Goal: Task Accomplishment & Management: Complete application form

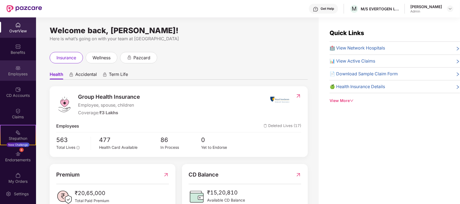
click at [15, 73] on div "Employees" at bounding box center [18, 73] width 36 height 5
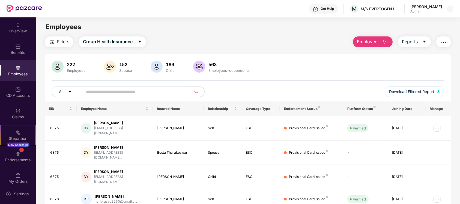
click at [136, 94] on input "text" at bounding box center [135, 92] width 98 height 8
type input "****"
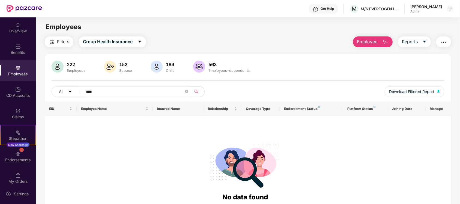
drag, startPoint x: 120, startPoint y: 93, endPoint x: 54, endPoint y: 90, distance: 66.0
click at [86, 90] on input "****" at bounding box center [135, 92] width 98 height 8
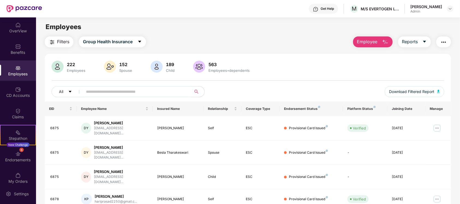
click at [360, 43] on span "Employee" at bounding box center [367, 41] width 20 height 7
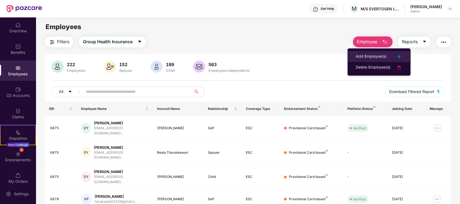
click at [369, 57] on div "Add Employee(s)" at bounding box center [370, 56] width 31 height 7
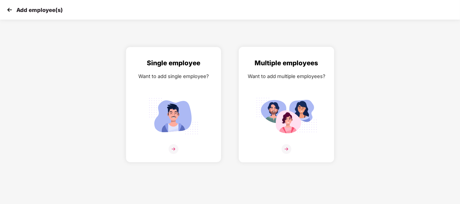
click at [286, 149] on img at bounding box center [286, 149] width 10 height 10
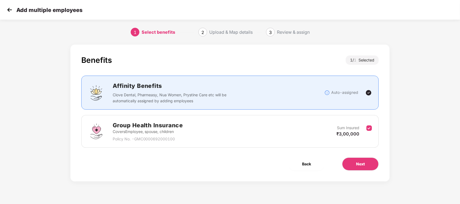
click at [299, 139] on div "Group Health Insurance Covers Employee, spouse, children Policy No. - GMC000069…" at bounding box center [230, 131] width 284 height 21
click at [351, 133] on span "₹3,00,000" at bounding box center [347, 133] width 23 height 5
click at [362, 163] on span "Next" at bounding box center [360, 164] width 9 height 6
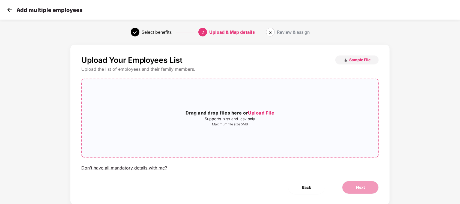
click at [267, 116] on span "Upload File" at bounding box center [261, 112] width 26 height 5
click at [351, 59] on span "Sample File" at bounding box center [359, 59] width 21 height 5
click at [325, 12] on div "Add multiple employees" at bounding box center [230, 10] width 460 height 20
click at [261, 113] on span "Upload File" at bounding box center [261, 112] width 26 height 5
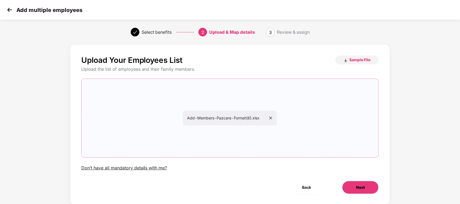
click at [350, 188] on button "Next" at bounding box center [360, 187] width 37 height 13
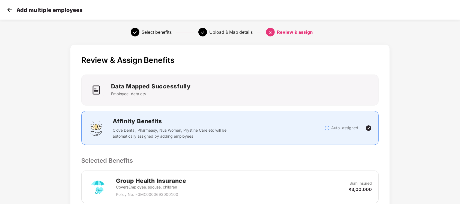
scroll to position [100, 0]
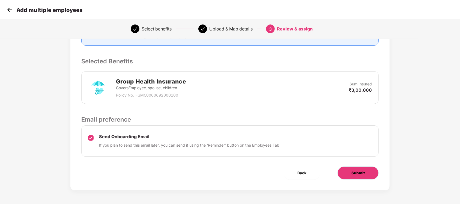
click at [358, 174] on span "Submit" at bounding box center [357, 173] width 13 height 6
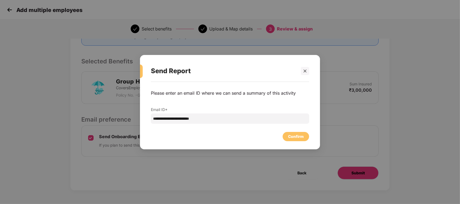
scroll to position [0, 0]
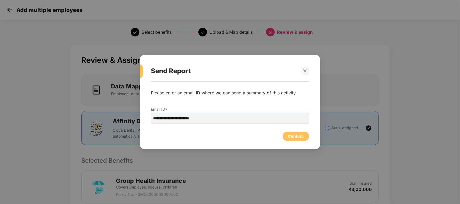
click at [230, 115] on input "**********" at bounding box center [230, 118] width 158 height 10
type input "**********"
click at [295, 132] on div "Confirm" at bounding box center [295, 136] width 26 height 9
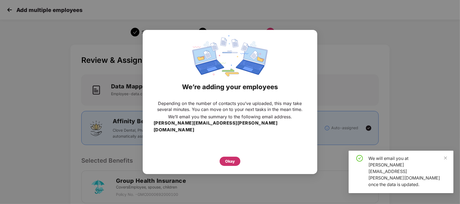
click at [232, 159] on div "Okay" at bounding box center [230, 162] width 10 height 6
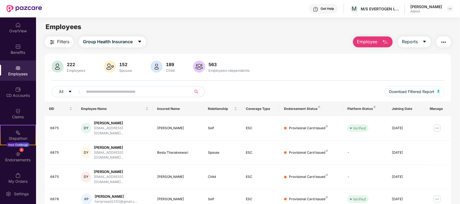
click at [15, 69] on img at bounding box center [17, 67] width 5 height 5
click at [108, 93] on input "text" at bounding box center [135, 92] width 98 height 8
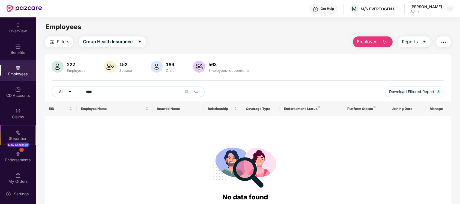
click at [198, 92] on icon "search" at bounding box center [196, 92] width 4 height 4
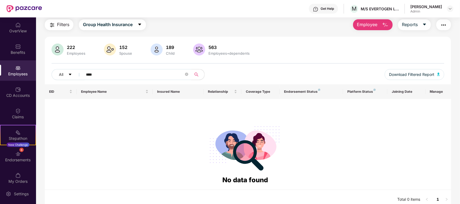
type input "****"
click at [105, 140] on div at bounding box center [245, 147] width 392 height 55
click at [19, 25] on div "OverView" at bounding box center [18, 27] width 36 height 20
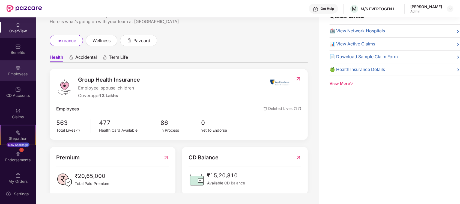
click at [14, 74] on div "Employees" at bounding box center [18, 73] width 36 height 5
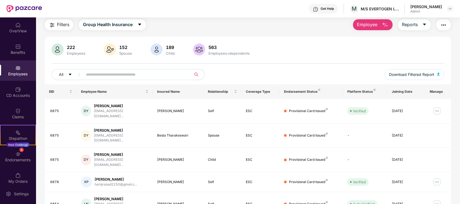
click at [96, 76] on input "text" at bounding box center [135, 75] width 98 height 8
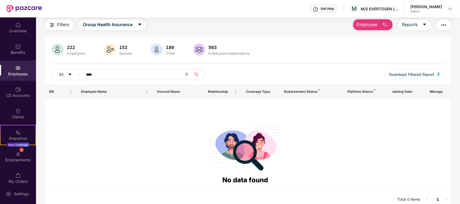
type input "****"
click at [369, 25] on span "Employee" at bounding box center [367, 24] width 20 height 7
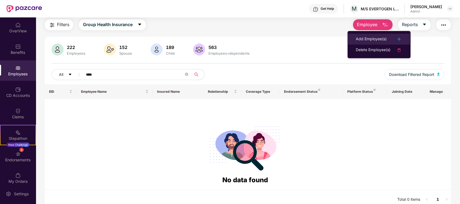
click at [373, 40] on div "Add Employee(s)" at bounding box center [370, 39] width 31 height 7
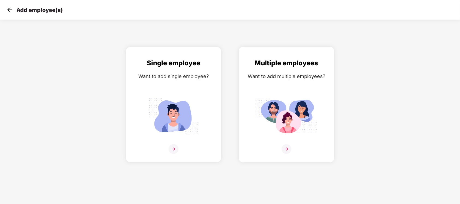
click at [287, 148] on img at bounding box center [286, 149] width 10 height 10
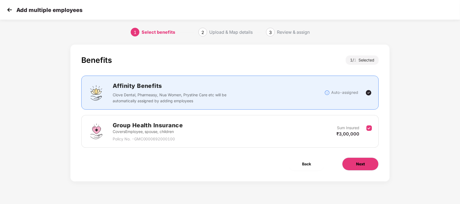
click at [361, 162] on span "Next" at bounding box center [360, 164] width 9 height 6
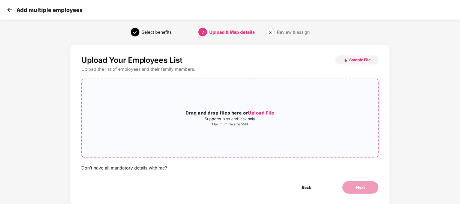
click at [264, 113] on span "Upload File" at bounding box center [261, 112] width 26 height 5
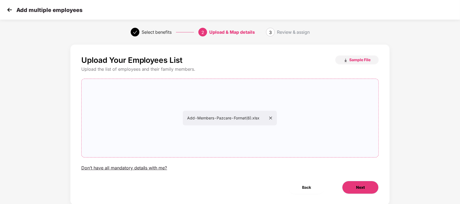
click at [360, 186] on span "Next" at bounding box center [360, 188] width 9 height 6
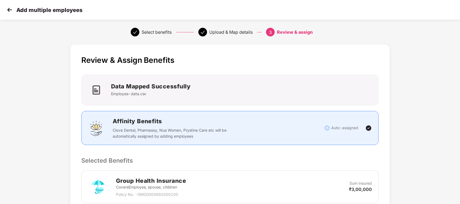
scroll to position [100, 0]
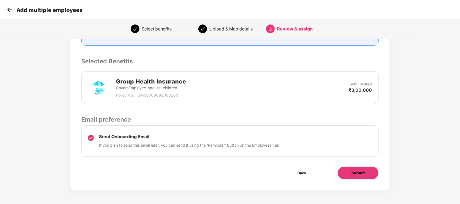
click at [357, 174] on span "Submit" at bounding box center [357, 173] width 13 height 6
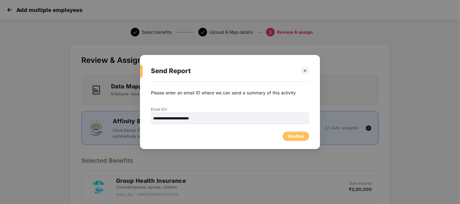
click at [216, 123] on input "**********" at bounding box center [230, 118] width 158 height 10
type input "**********"
click at [298, 139] on div "Confirm" at bounding box center [296, 137] width 16 height 6
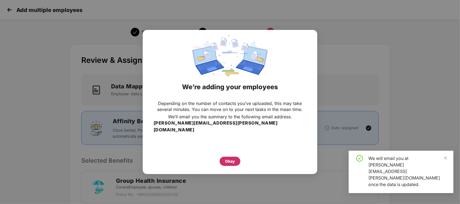
click at [222, 157] on div "Okay" at bounding box center [229, 161] width 21 height 9
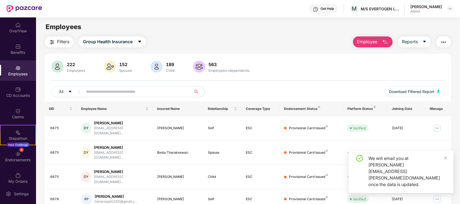
click at [448, 171] on div "We will email you at [PERSON_NAME][EMAIL_ADDRESS][PERSON_NAME][DOMAIN_NAME] onc…" at bounding box center [400, 172] width 105 height 43
click at [447, 160] on icon "close" at bounding box center [445, 158] width 4 height 4
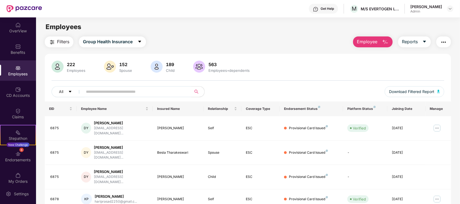
click at [108, 92] on input "text" at bounding box center [135, 92] width 98 height 8
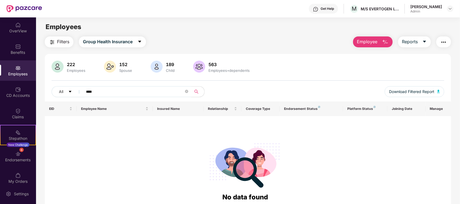
type input "****"
click at [117, 91] on input "****" at bounding box center [135, 92] width 98 height 8
click at [196, 94] on icon "search" at bounding box center [196, 92] width 4 height 4
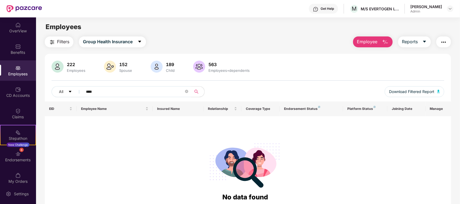
click at [370, 42] on span "Employee" at bounding box center [367, 41] width 20 height 7
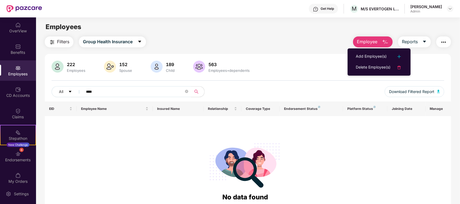
click at [361, 40] on span "Employee" at bounding box center [367, 41] width 20 height 7
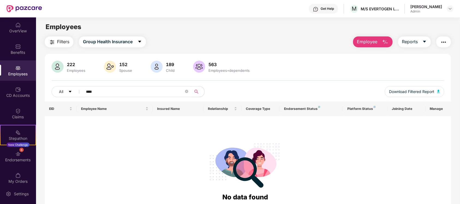
click at [363, 39] on span "Employee" at bounding box center [367, 41] width 20 height 7
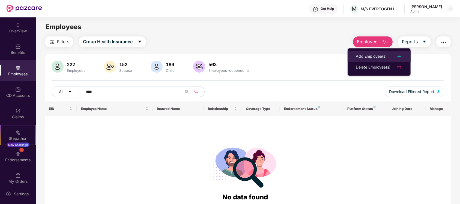
click at [362, 56] on div "Add Employee(s)" at bounding box center [370, 56] width 31 height 7
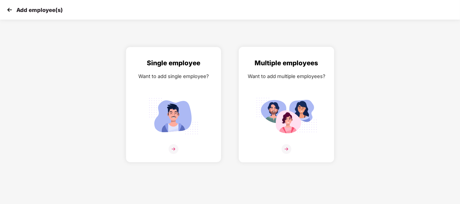
click at [284, 149] on img at bounding box center [286, 149] width 10 height 10
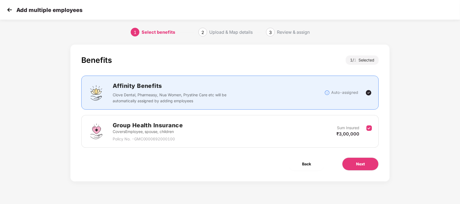
click at [340, 141] on div "Group Health Insurance Covers Employee, spouse, children Policy No. - GMC000069…" at bounding box center [230, 131] width 284 height 21
click at [353, 165] on button "Next" at bounding box center [360, 164] width 37 height 13
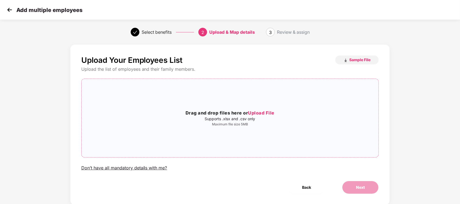
click at [263, 111] on span "Upload File" at bounding box center [261, 112] width 26 height 5
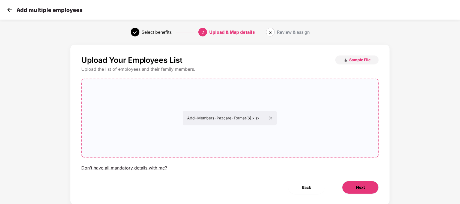
click at [364, 186] on span "Next" at bounding box center [360, 188] width 9 height 6
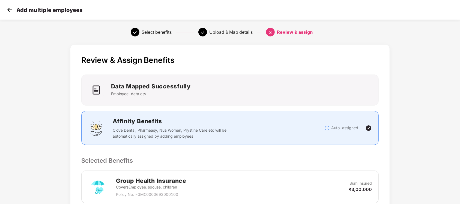
scroll to position [100, 0]
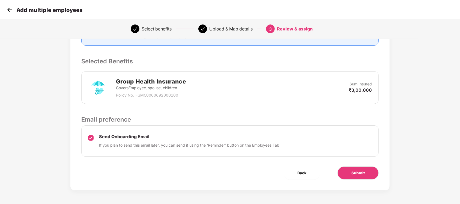
click at [278, 98] on div "Group Health Insurance Covers Employee, spouse, children Policy No. - GMC000069…" at bounding box center [229, 87] width 297 height 33
click at [352, 173] on span "Submit" at bounding box center [357, 173] width 13 height 6
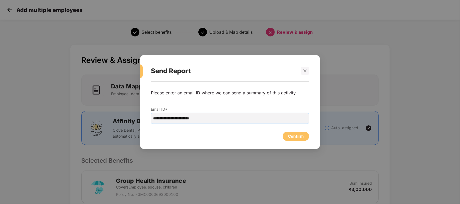
drag, startPoint x: 229, startPoint y: 119, endPoint x: 169, endPoint y: 119, distance: 59.4
click at [169, 119] on input "**********" at bounding box center [230, 118] width 158 height 10
type input "**********"
click at [298, 135] on div "Confirm" at bounding box center [296, 137] width 16 height 6
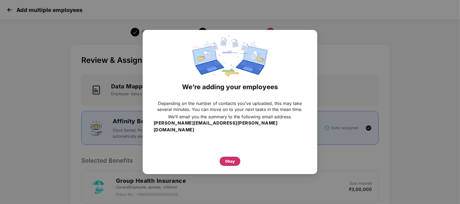
click at [232, 159] on div "Okay" at bounding box center [230, 162] width 10 height 6
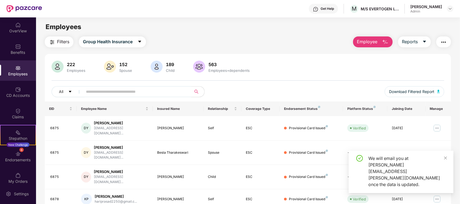
click at [107, 90] on input "text" at bounding box center [135, 92] width 98 height 8
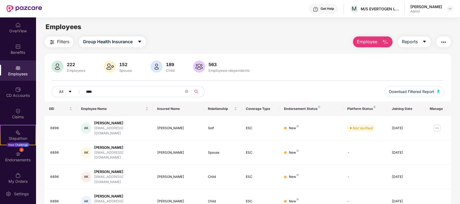
type input "****"
